Goal: Task Accomplishment & Management: Use online tool/utility

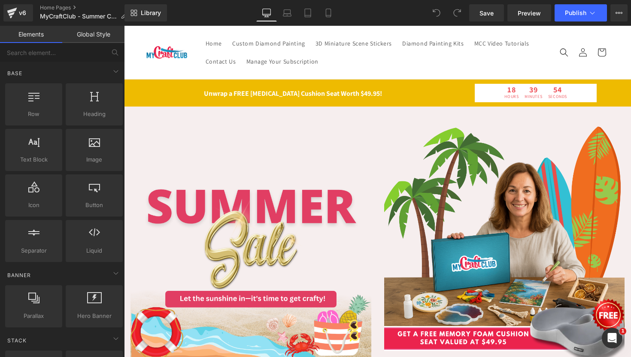
click at [164, 55] on img at bounding box center [167, 52] width 43 height 15
click at [229, 30] on header "Home Custom Diamond Painting 3D Miniature Scene Stickers Diamond Painting Kits …" at bounding box center [377, 52] width 507 height 53
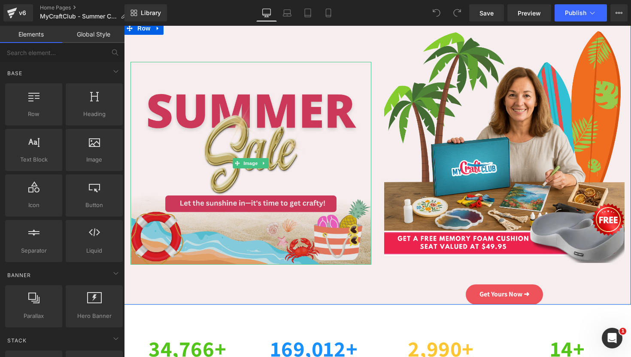
click at [264, 91] on img at bounding box center [251, 163] width 241 height 203
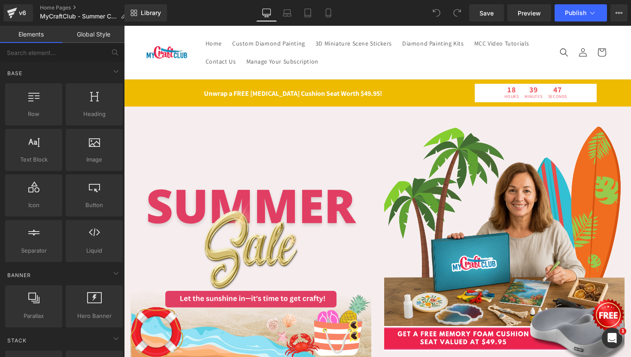
click at [288, 29] on header "Home Custom Diamond Painting 3D Miniature Scene Stickers Diamond Painting Kits …" at bounding box center [377, 52] width 507 height 53
click at [155, 30] on header "Home Custom Diamond Painting 3D Miniature Scene Stickers Diamond Painting Kits …" at bounding box center [377, 52] width 507 height 53
click at [163, 60] on link at bounding box center [167, 52] width 49 height 21
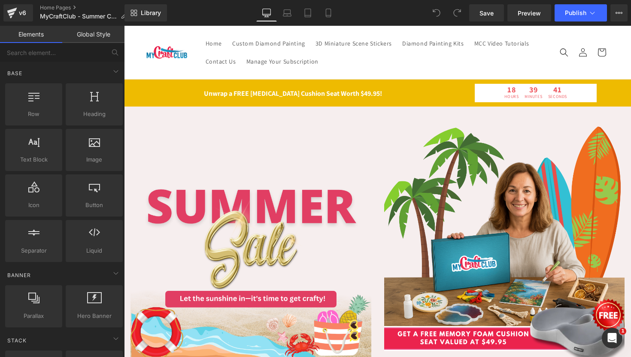
click at [514, 32] on header "Home Custom Diamond Painting 3D Miniature Scene Stickers Diamond Painting Kits …" at bounding box center [377, 52] width 507 height 53
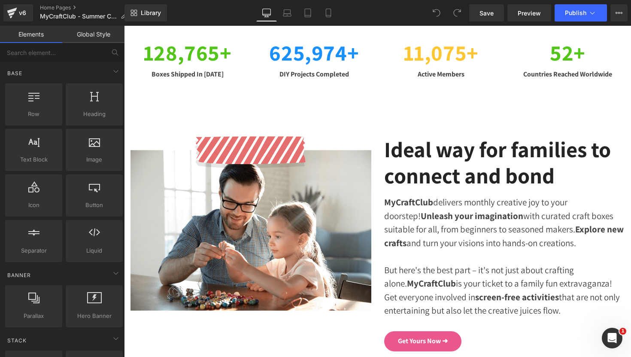
scroll to position [393, 0]
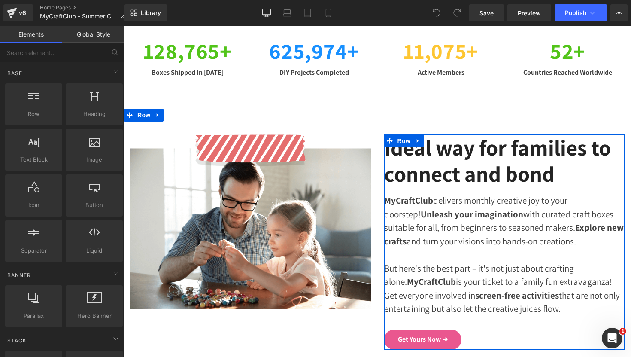
click at [422, 197] on strong "MyCraftClub" at bounding box center [408, 200] width 49 height 12
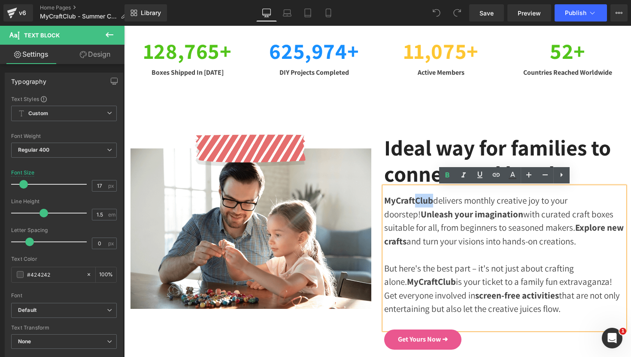
drag, startPoint x: 433, startPoint y: 201, endPoint x: 416, endPoint y: 200, distance: 16.8
click at [416, 200] on div "MyCraftClub delivers monthly creative joy to your doorstep! Unleash your imagin…" at bounding box center [504, 228] width 241 height 68
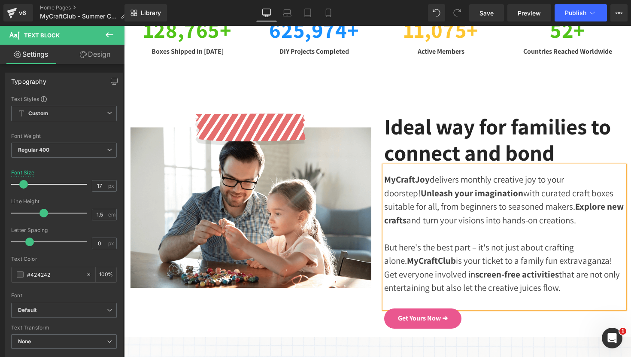
scroll to position [416, 0]
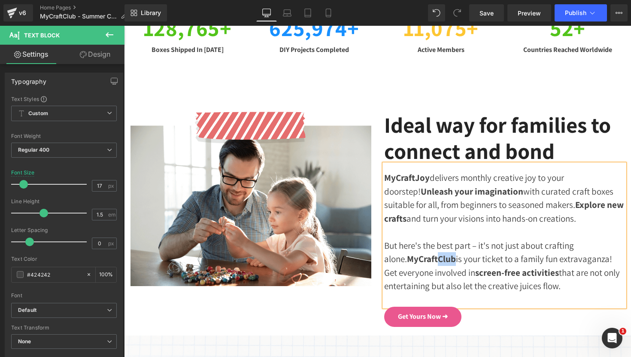
drag, startPoint x: 432, startPoint y: 258, endPoint x: 416, endPoint y: 260, distance: 15.9
click at [416, 260] on strong "MyCraftClub" at bounding box center [431, 259] width 49 height 12
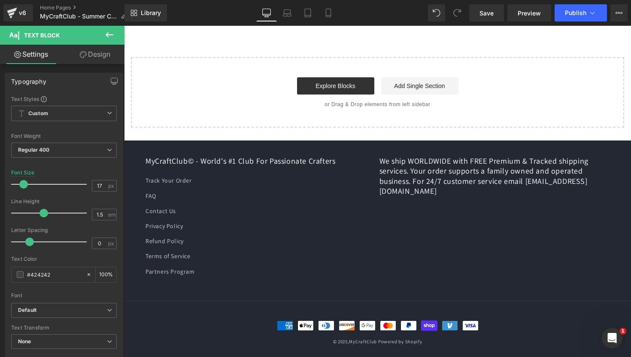
scroll to position [2435, 0]
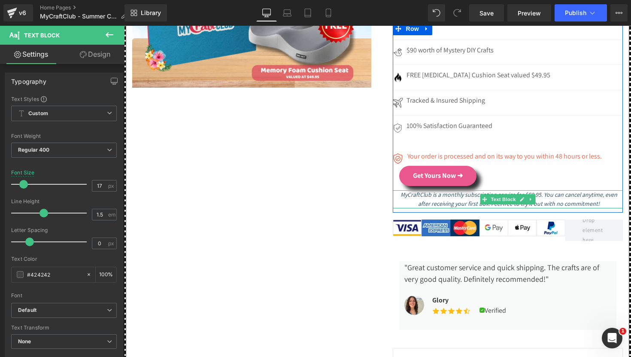
click at [424, 191] on icon "MyCraftClub is a monthly subscription service for $59.95. You can cancel anytim…" at bounding box center [509, 199] width 217 height 17
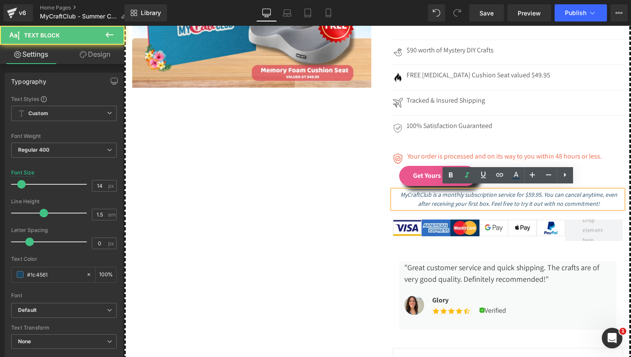
click at [427, 193] on icon "MyCraftClub is a monthly subscription service for $59.95. You can cancel anytim…" at bounding box center [509, 199] width 217 height 17
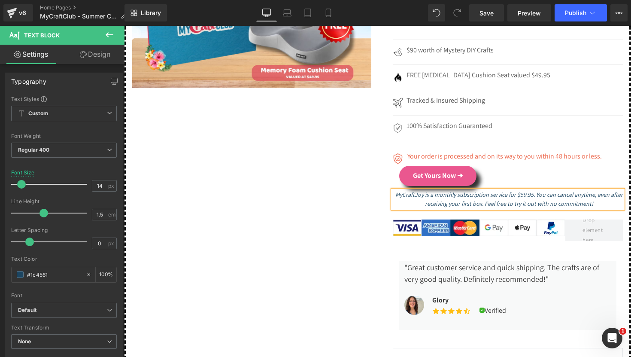
scroll to position [3058, 0]
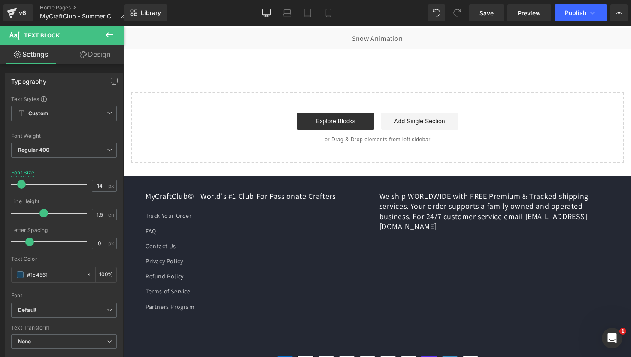
click at [553, 212] on h2 "We ship WORLDWIDE with FREE Premium & Tracked shipping services. Your order sup…" at bounding box center [494, 211] width 231 height 40
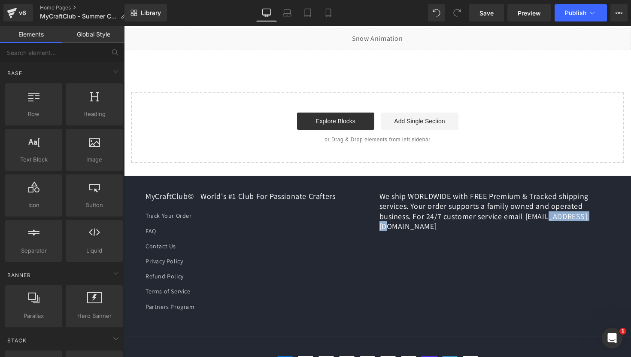
click at [553, 212] on h2 "We ship WORLDWIDE with FREE Premium & Tracked shipping services. Your order sup…" at bounding box center [494, 211] width 231 height 40
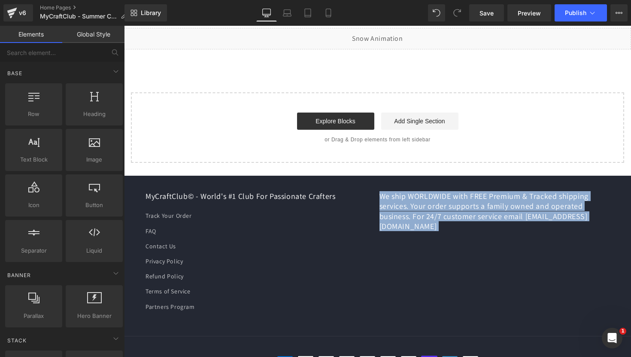
click at [553, 212] on h2 "We ship WORLDWIDE with FREE Premium & Tracked shipping services. Your order sup…" at bounding box center [494, 211] width 231 height 40
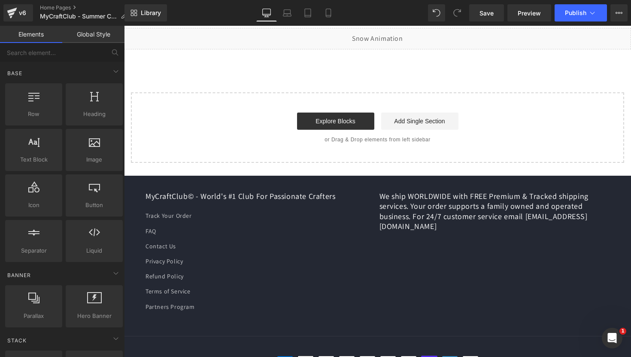
scroll to position [3093, 0]
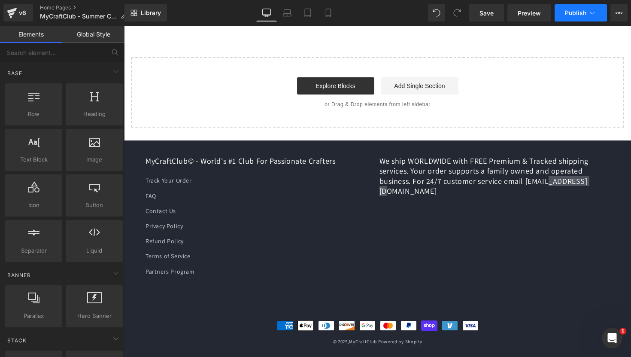
click at [565, 14] on button "Publish" at bounding box center [581, 12] width 52 height 17
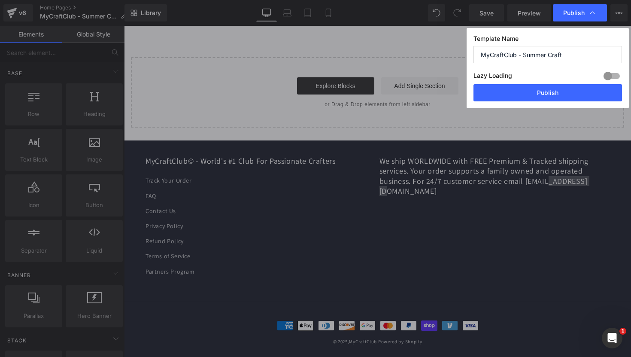
drag, startPoint x: 516, startPoint y: 55, endPoint x: 504, endPoint y: 56, distance: 12.5
click at [0, 0] on input "MyCraftClub - Summer Craft" at bounding box center [0, 0] width 0 height 0
type input "MyCraftJoy - Summer Craft"
click at [0, 0] on button "Publish" at bounding box center [0, 0] width 0 height 0
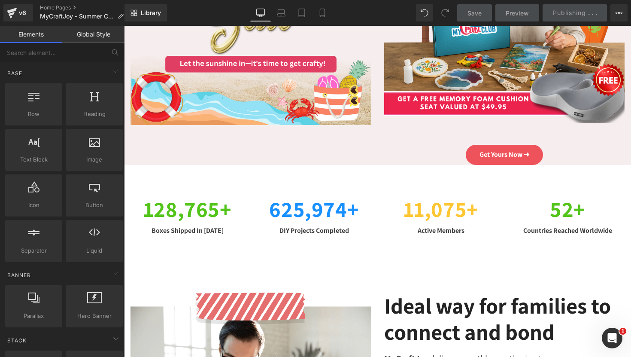
scroll to position [0, 0]
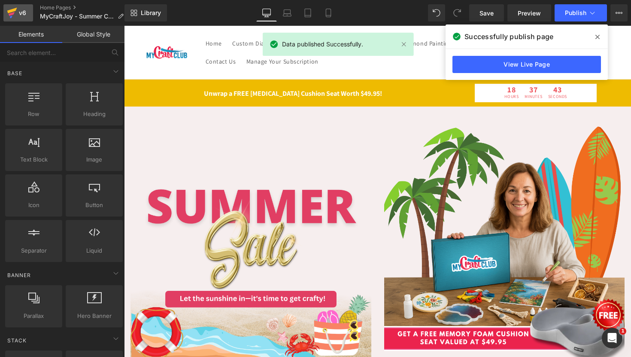
click at [26, 10] on div "v6" at bounding box center [22, 12] width 11 height 11
